Goal: Task Accomplishment & Management: Use online tool/utility

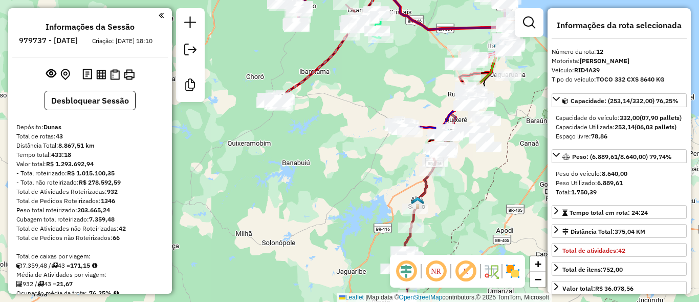
select select "*********"
click at [68, 101] on button "Desbloquear Sessão" at bounding box center [90, 100] width 91 height 19
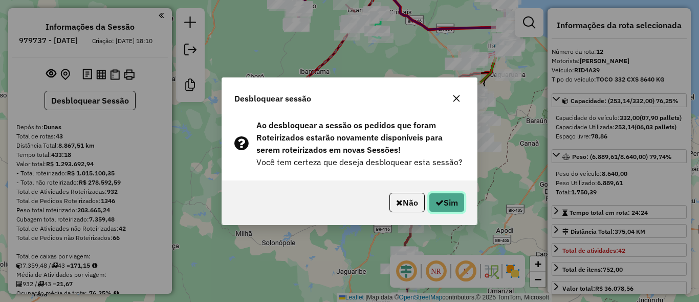
click at [449, 203] on button "Sim" at bounding box center [447, 201] width 36 height 19
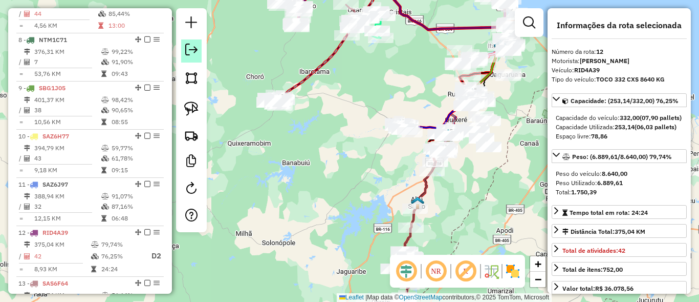
scroll to position [933, 0]
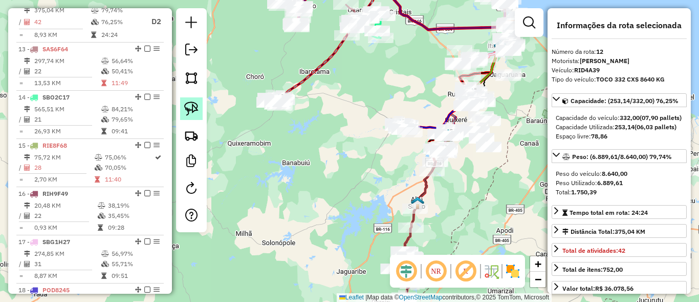
click at [192, 100] on link at bounding box center [191, 108] width 23 height 23
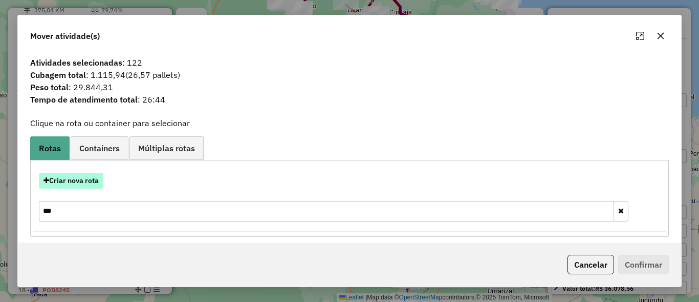
click at [85, 184] on button "Criar nova rota" at bounding box center [71, 181] width 65 height 16
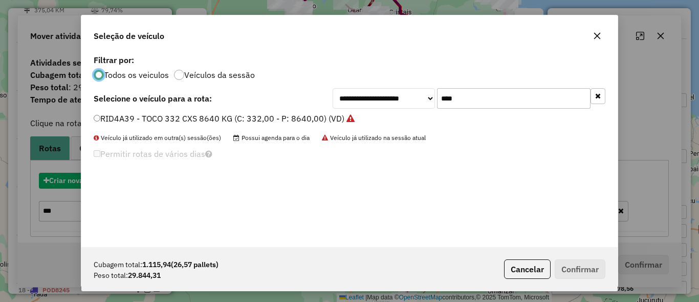
scroll to position [6, 3]
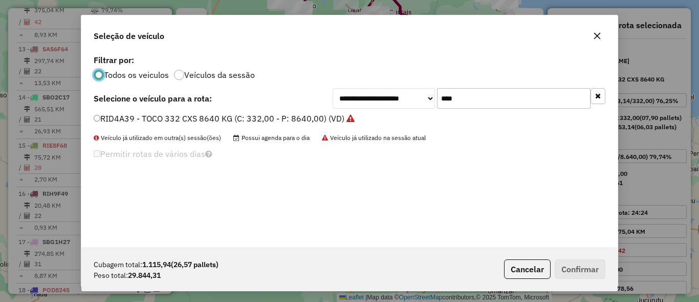
click at [508, 101] on input "****" at bounding box center [514, 98] width 154 height 20
type input "***"
click at [518, 266] on button "Cancelar" at bounding box center [527, 268] width 47 height 19
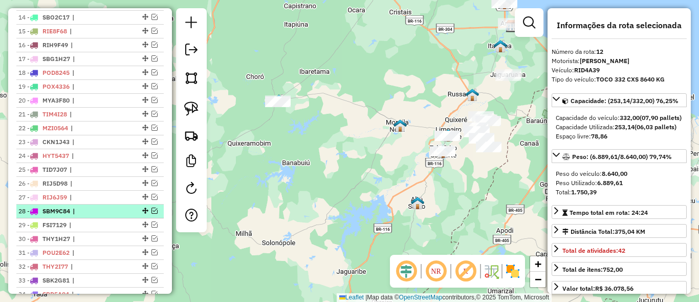
scroll to position [503, 0]
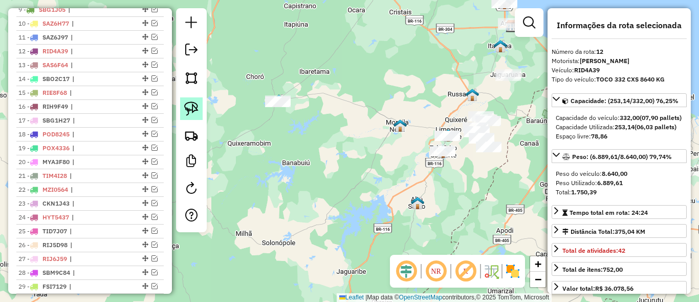
click at [192, 106] on img at bounding box center [191, 108] width 14 height 14
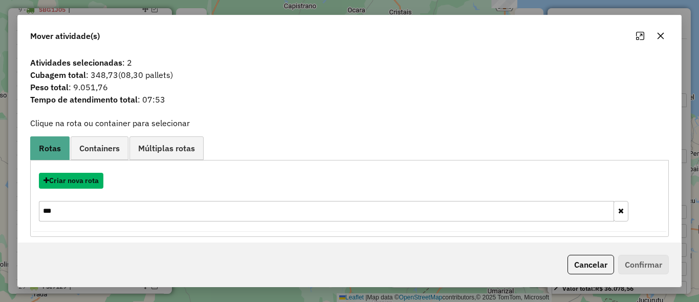
click at [84, 179] on button "Criar nova rota" at bounding box center [71, 181] width 65 height 16
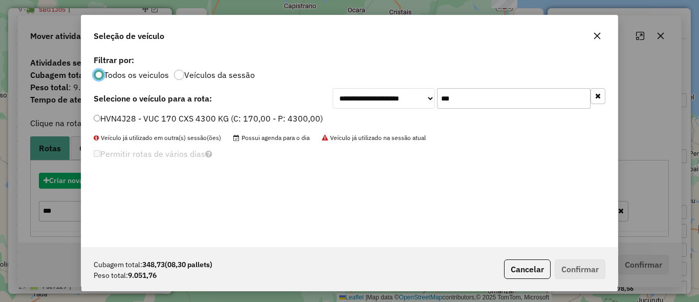
scroll to position [6, 3]
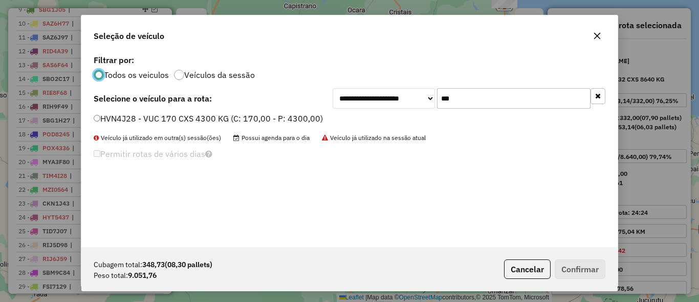
click at [479, 100] on input "***" at bounding box center [514, 98] width 154 height 20
type input "***"
click at [538, 268] on button "Cancelar" at bounding box center [527, 268] width 47 height 19
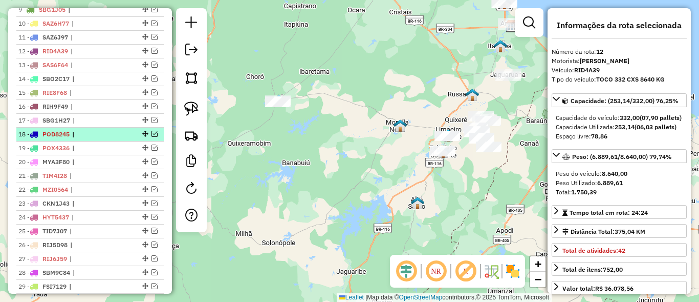
scroll to position [318, 0]
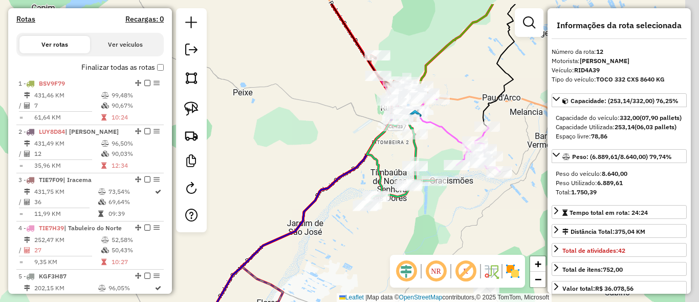
drag, startPoint x: 483, startPoint y: 112, endPoint x: 406, endPoint y: 146, distance: 84.6
click at [406, 163] on div "Janela de atendimento Grade de atendimento Capacidade Transportadoras Veículos …" at bounding box center [349, 151] width 699 height 302
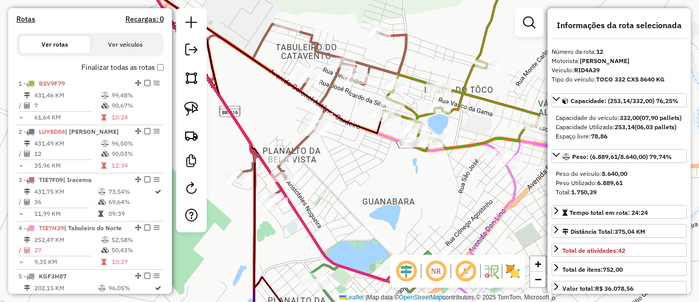
drag, startPoint x: 330, startPoint y: 165, endPoint x: 432, endPoint y: 158, distance: 102.6
click at [475, 202] on div "Rota 19 - Placa POX4336 6849 - BAR DO [PERSON_NAME] de atendimento Grade de ate…" at bounding box center [349, 151] width 699 height 302
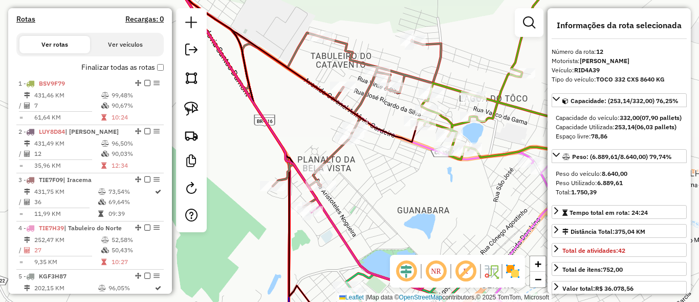
drag, startPoint x: 426, startPoint y: 218, endPoint x: 254, endPoint y: 55, distance: 236.5
click at [278, 71] on div "Rota 19 - Placa POX4336 6849 - BAR DO [PERSON_NAME] 42 - Placa POD8305 2420 - D…" at bounding box center [349, 151] width 699 height 302
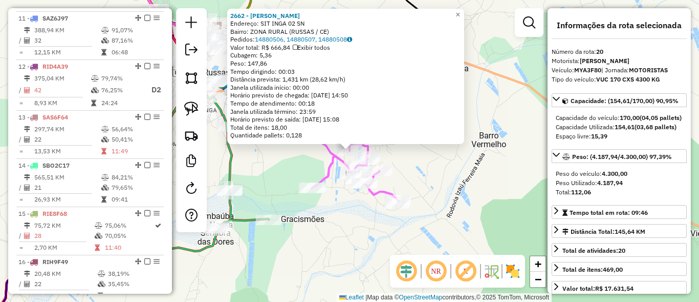
scroll to position [1313, 0]
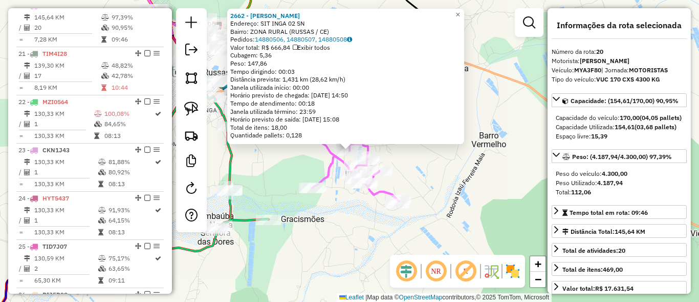
click at [480, 190] on div "2662 - [PERSON_NAME] DA COSTA Endereço: SIT INGA 02 SN Bairro: ZONA RURAL (RUSS…" at bounding box center [349, 151] width 699 height 302
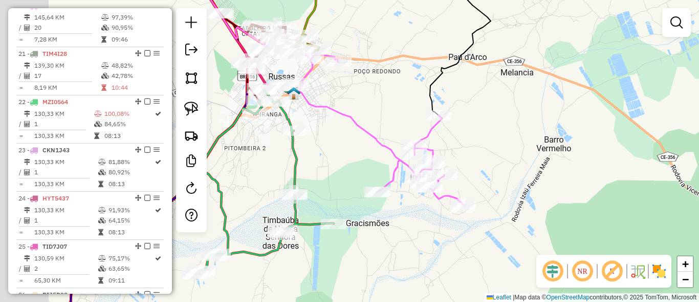
drag, startPoint x: 267, startPoint y: 148, endPoint x: 364, endPoint y: 159, distance: 97.4
click at [367, 161] on div "Janela de atendimento Grade de atendimento Capacidade Transportadoras Veículos …" at bounding box center [349, 151] width 699 height 302
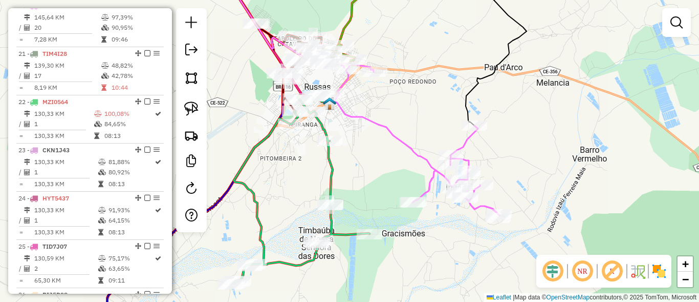
drag, startPoint x: 370, startPoint y: 115, endPoint x: 451, endPoint y: 209, distance: 123.4
click at [451, 209] on icon at bounding box center [416, 139] width 165 height 152
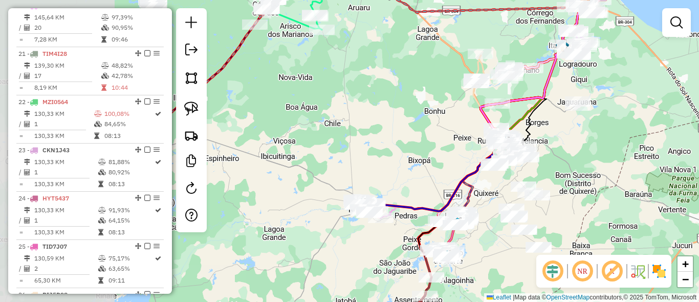
drag, startPoint x: 294, startPoint y: 148, endPoint x: 382, endPoint y: 180, distance: 93.8
click at [426, 145] on div "Janela de atendimento Grade de atendimento Capacidade Transportadoras Veículos …" at bounding box center [349, 151] width 699 height 302
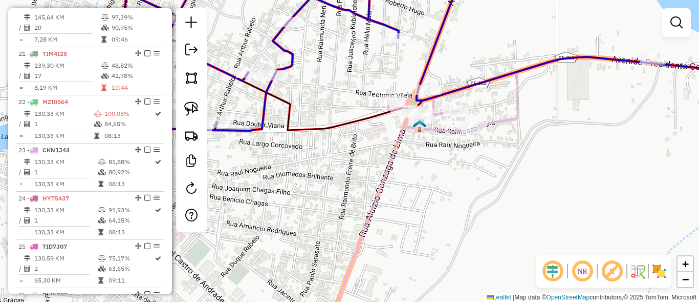
drag, startPoint x: 317, startPoint y: 141, endPoint x: 368, endPoint y: 159, distance: 54.1
click at [368, 159] on div "Janela de atendimento Grade de atendimento Capacidade Transportadoras Veículos …" at bounding box center [349, 151] width 699 height 302
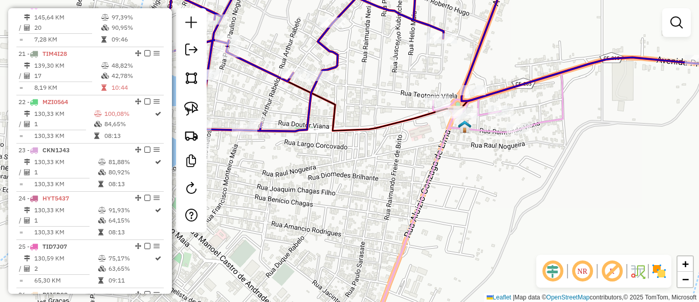
drag, startPoint x: 296, startPoint y: 193, endPoint x: 366, endPoint y: 194, distance: 70.1
click at [366, 194] on div "Janela de atendimento Grade de atendimento Capacidade Transportadoras Veículos …" at bounding box center [349, 151] width 699 height 302
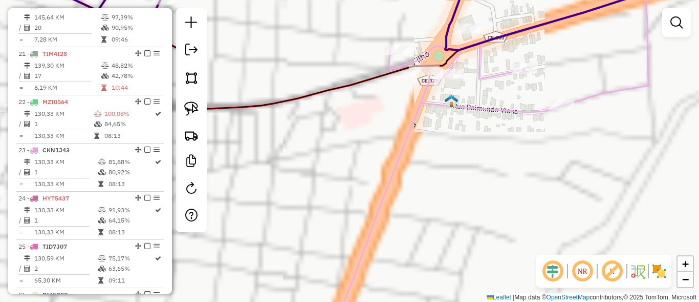
drag, startPoint x: 362, startPoint y: 189, endPoint x: 495, endPoint y: 159, distance: 136.6
click at [495, 159] on div "Janela de atendimento Grade de atendimento Capacidade Transportadoras Veículos …" at bounding box center [349, 151] width 699 height 302
